Goal: Information Seeking & Learning: Learn about a topic

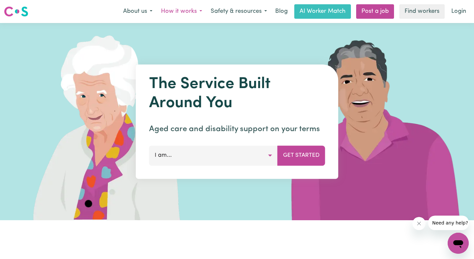
click at [166, 9] on button "How it works" at bounding box center [182, 12] width 50 height 14
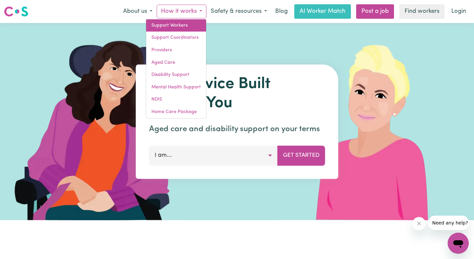
click at [171, 30] on link "Support Workers" at bounding box center [176, 25] width 60 height 12
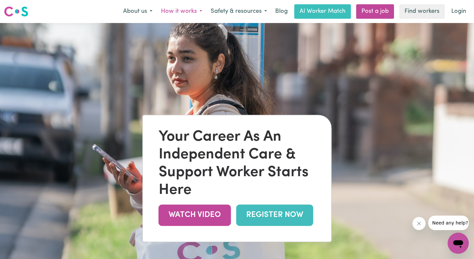
click at [185, 11] on button "How it works" at bounding box center [182, 12] width 50 height 14
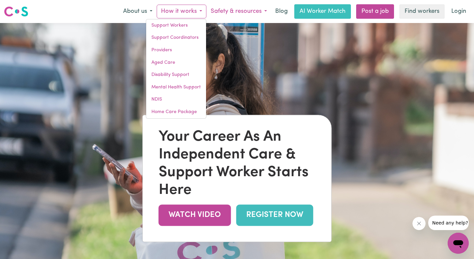
click at [239, 12] on button "Safety & resources" at bounding box center [238, 12] width 65 height 14
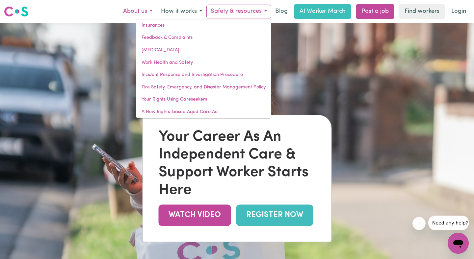
click at [131, 11] on button "About us" at bounding box center [138, 12] width 38 height 14
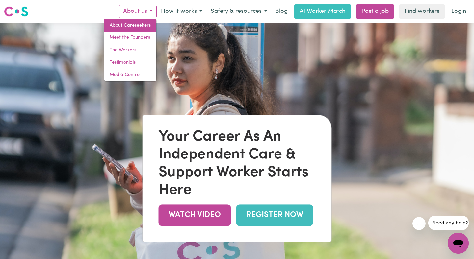
click at [127, 27] on link "About Careseekers" at bounding box center [130, 25] width 52 height 12
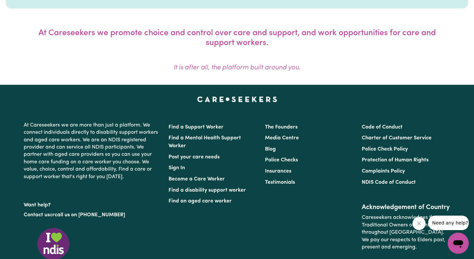
scroll to position [609, 0]
